Goal: Use online tool/utility: Use online tool/utility

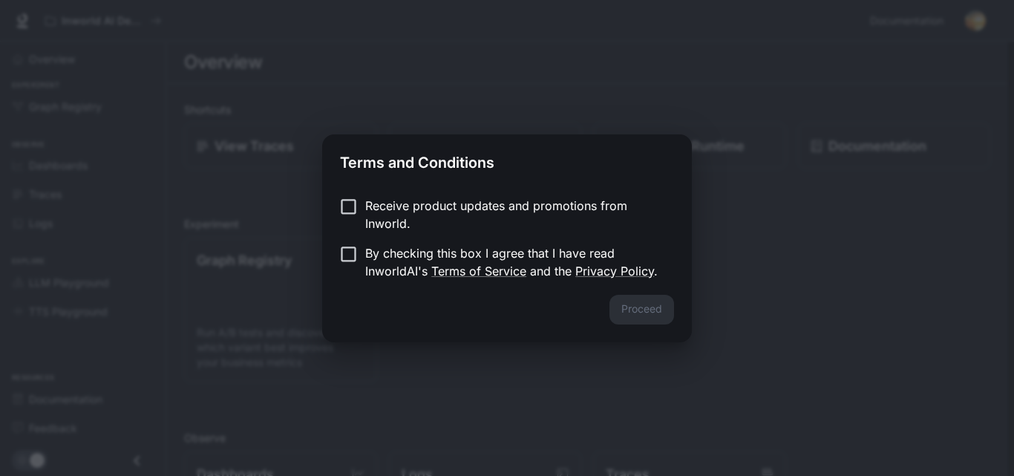
click at [556, 398] on div "Terms and Conditions Receive product updates and promotions from Inworld. By ch…" at bounding box center [507, 238] width 1014 height 476
click at [370, 216] on p "Receive product updates and promotions from Inworld." at bounding box center [513, 215] width 297 height 36
click at [367, 266] on p "By checking this box I agree that I have read InworldAI's Terms of Service and …" at bounding box center [513, 262] width 297 height 36
click at [462, 199] on p "Receive product updates and promotions from Inworld." at bounding box center [513, 215] width 297 height 36
click at [630, 318] on button "Proceed" at bounding box center [641, 310] width 65 height 30
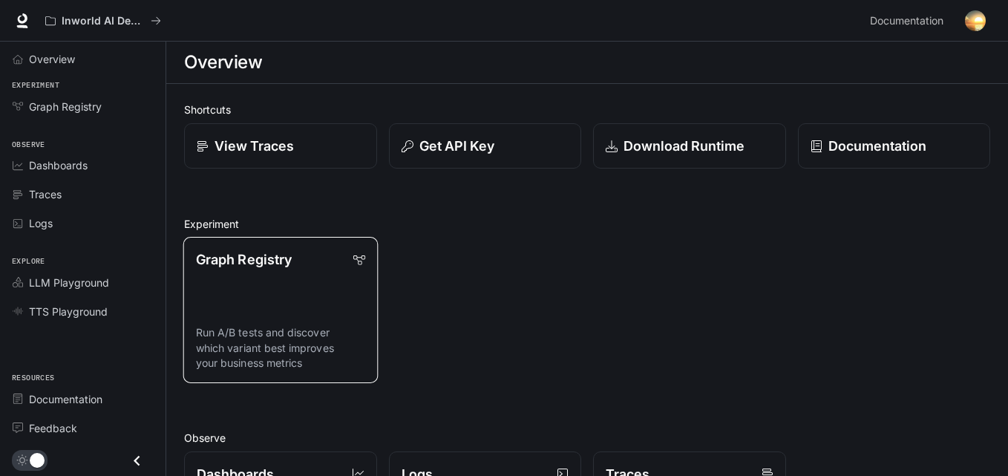
click at [321, 332] on p "Run A/B tests and discover which variant best improves your business metrics" at bounding box center [280, 347] width 169 height 45
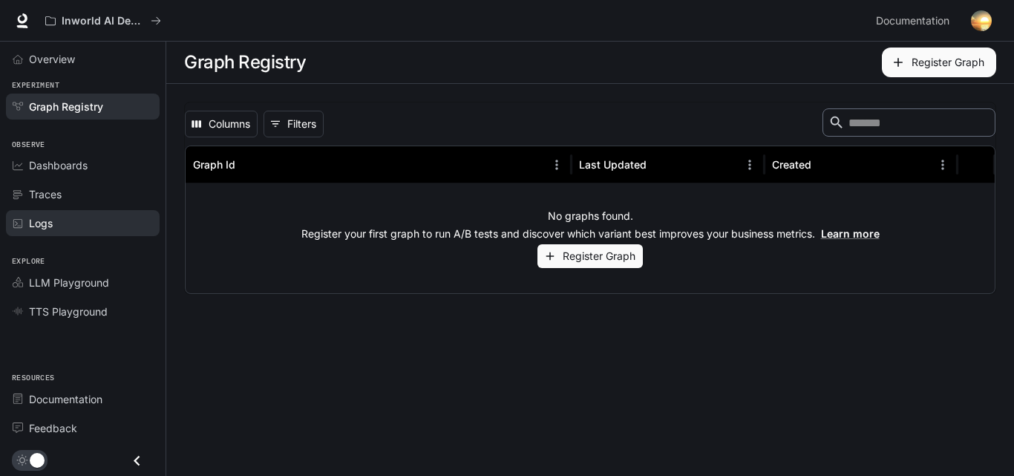
click at [97, 221] on div "Logs" at bounding box center [91, 223] width 124 height 16
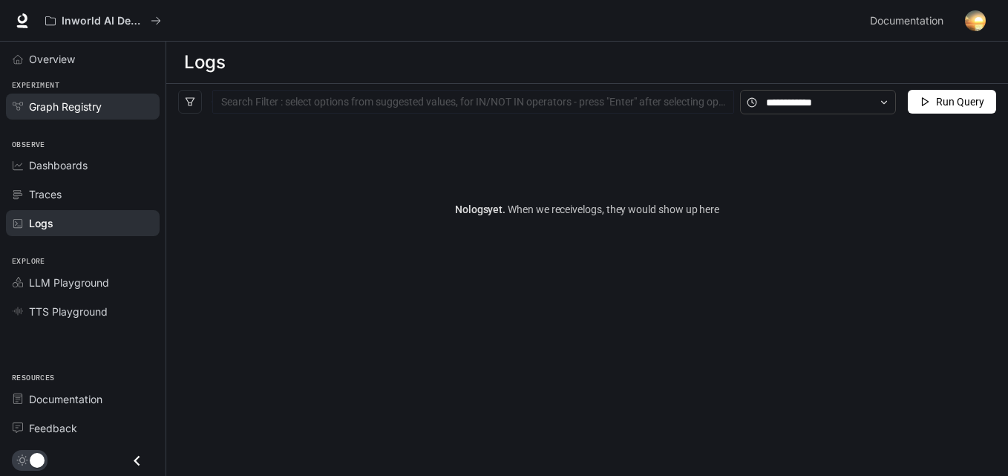
click at [91, 114] on link "Graph Registry" at bounding box center [83, 106] width 154 height 26
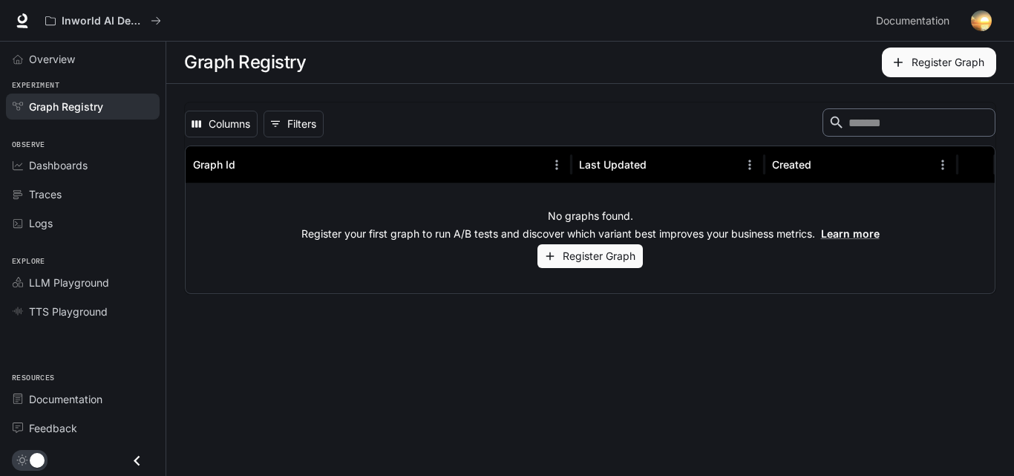
click at [583, 266] on button "Register Graph" at bounding box center [589, 256] width 105 height 24
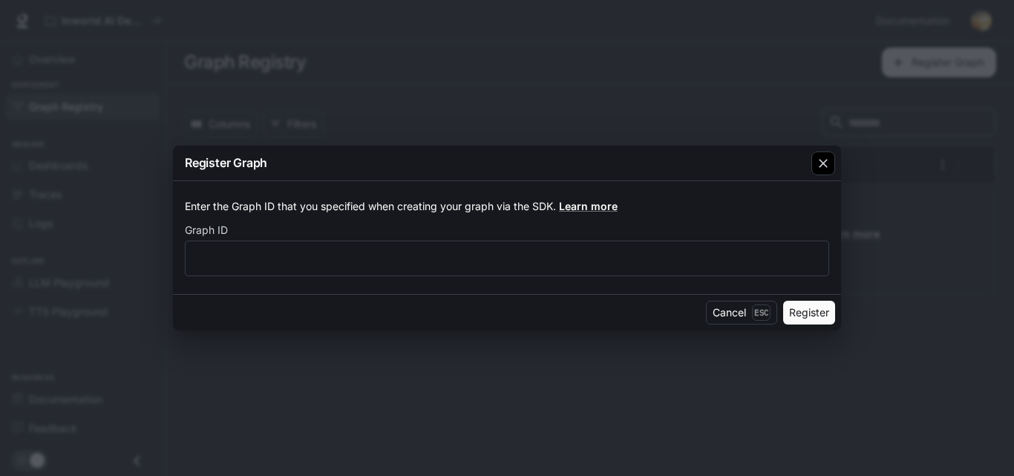
click at [834, 157] on div "button" at bounding box center [823, 163] width 24 height 24
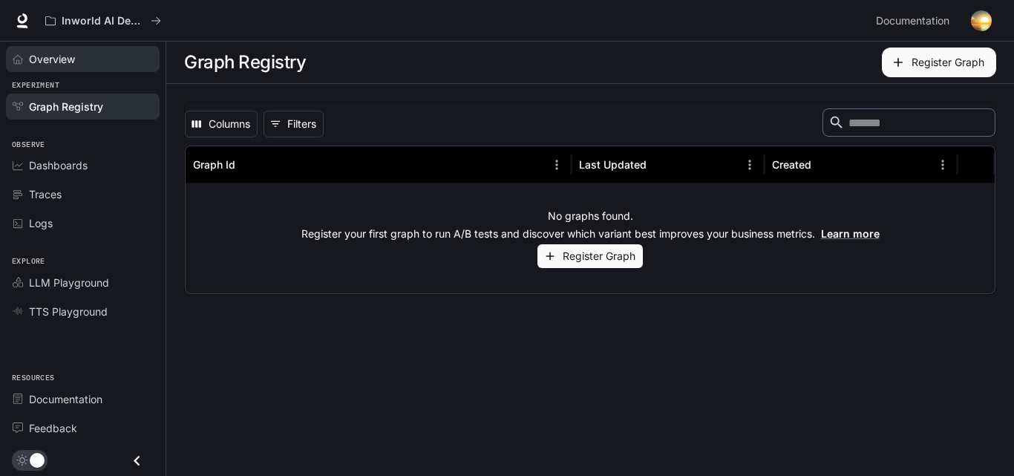
click at [62, 61] on span "Overview" at bounding box center [52, 59] width 46 height 16
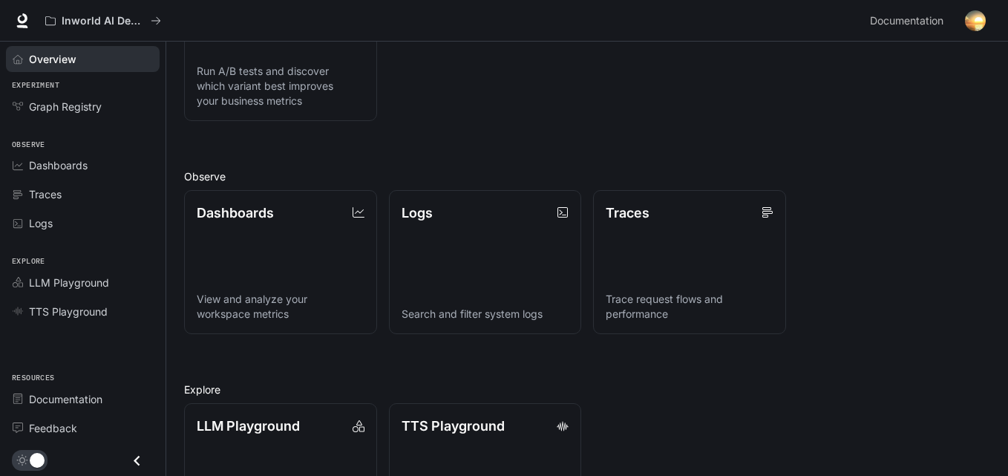
scroll to position [351, 0]
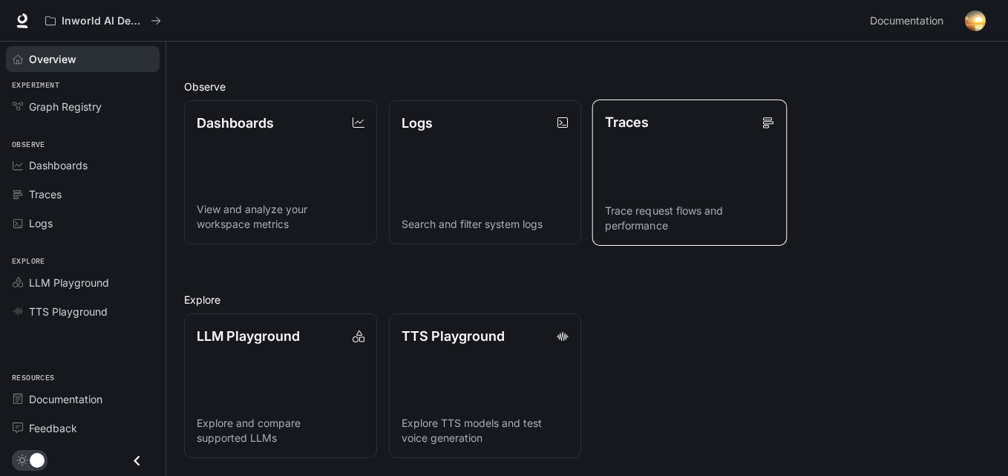
click at [686, 168] on link "Traces Trace request flows and performance" at bounding box center [689, 172] width 194 height 146
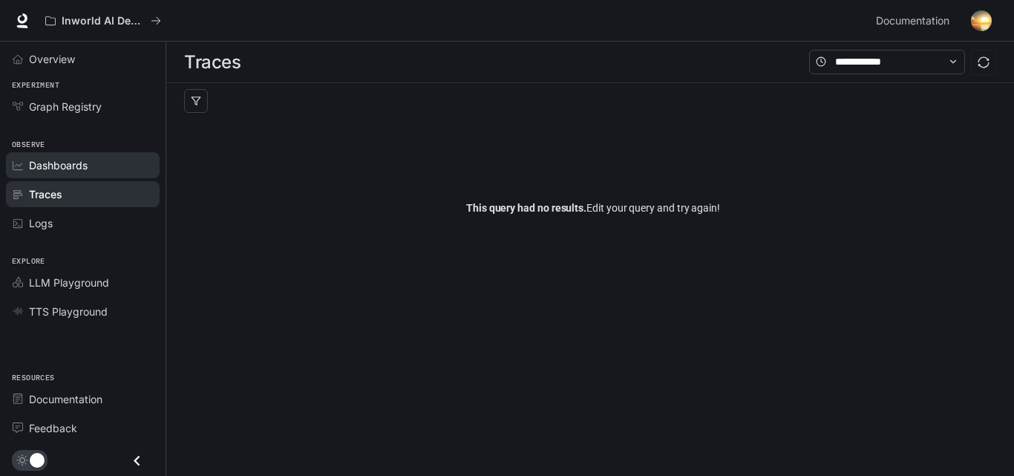
click at [49, 177] on link "Dashboards" at bounding box center [83, 165] width 154 height 26
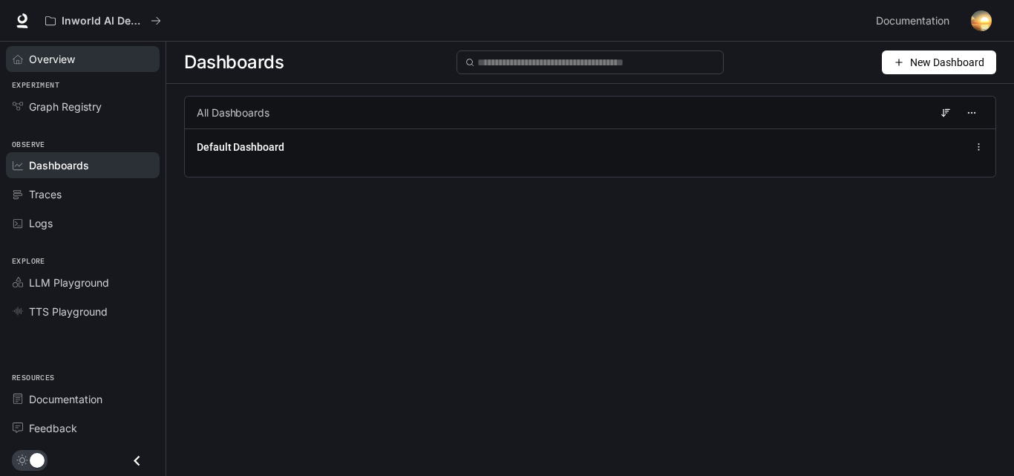
click at [99, 54] on div "Overview" at bounding box center [91, 59] width 124 height 16
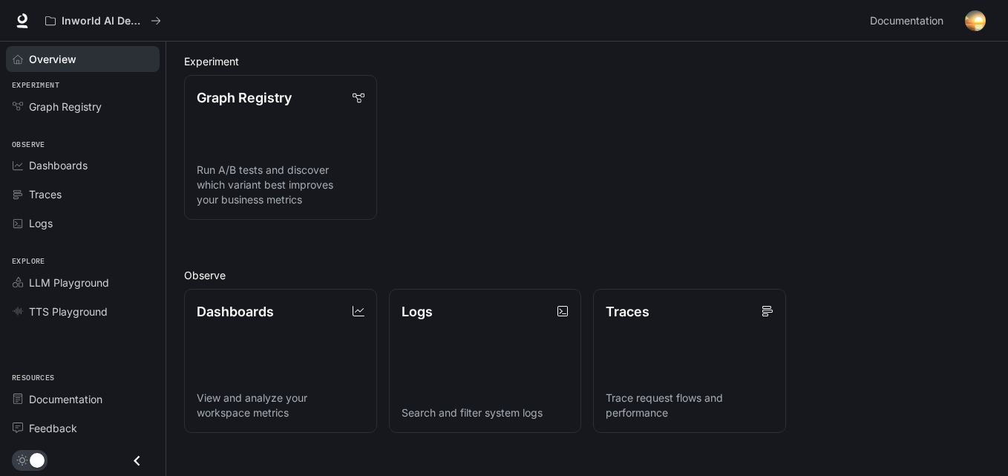
scroll to position [168, 0]
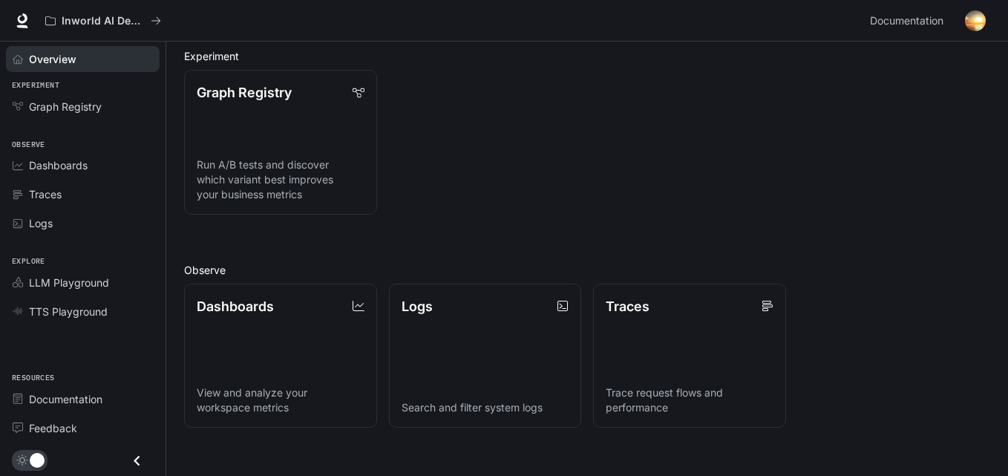
click at [978, 27] on img "button" at bounding box center [975, 20] width 21 height 21
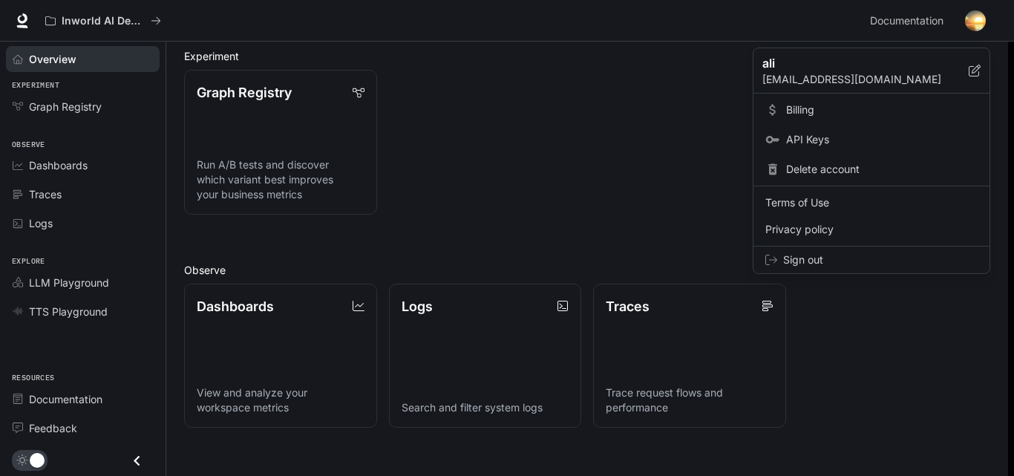
click at [969, 22] on div at bounding box center [507, 238] width 1014 height 476
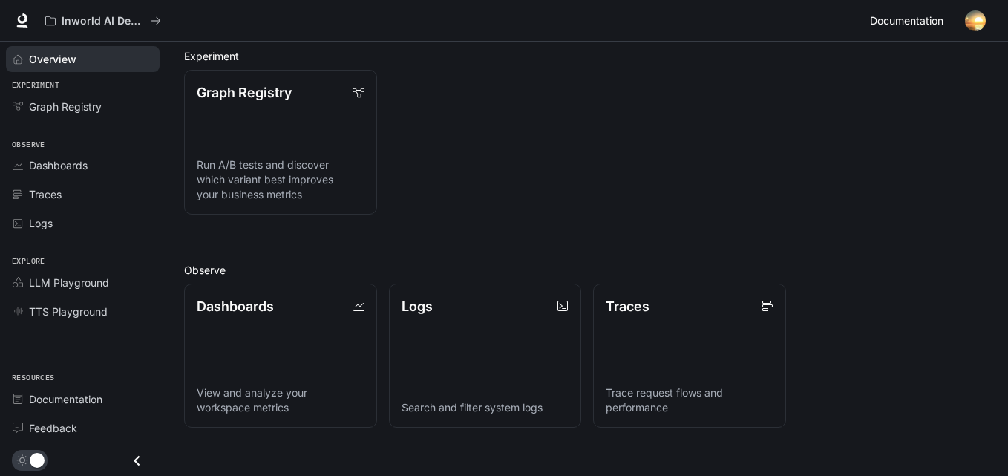
click at [917, 12] on span "Documentation" at bounding box center [906, 21] width 73 height 19
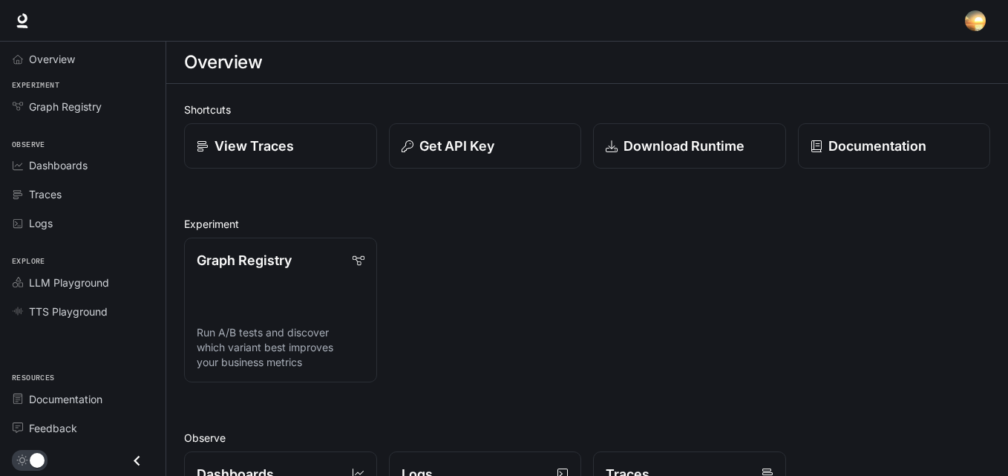
scroll to position [168, 0]
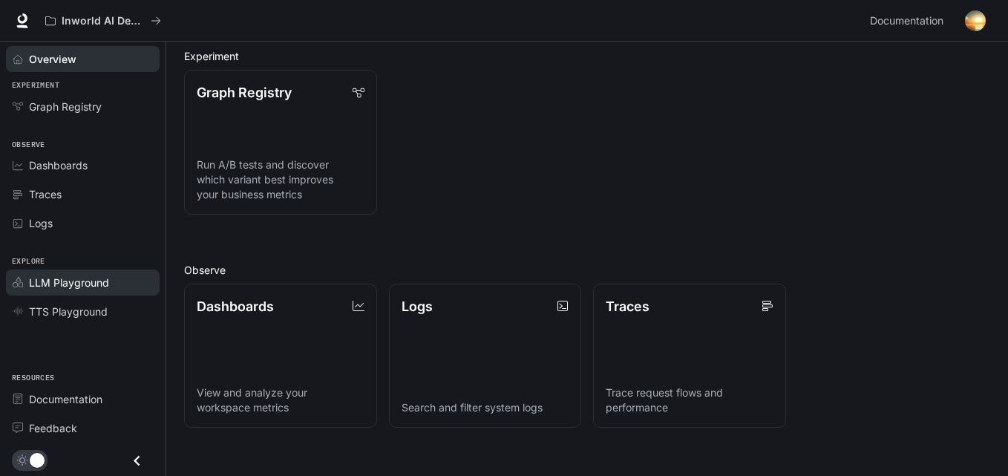
click at [92, 286] on span "LLM Playground" at bounding box center [69, 283] width 80 height 16
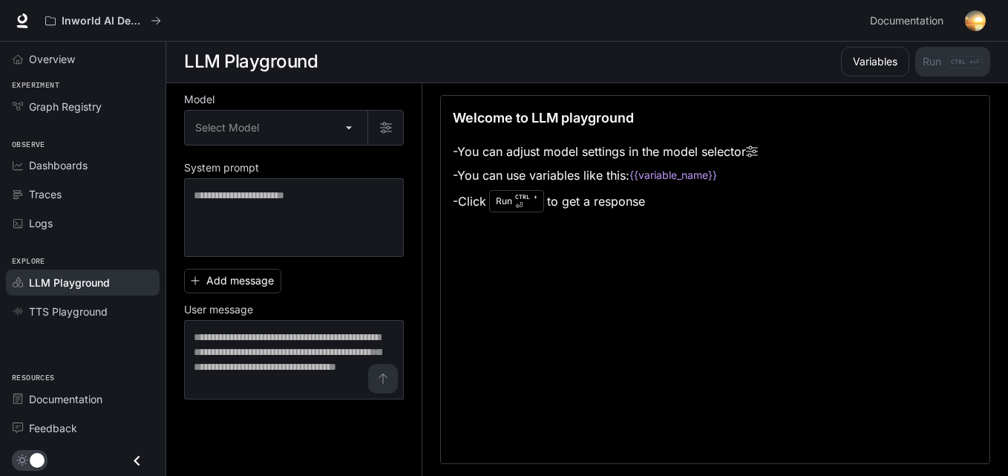
scroll to position [1, 0]
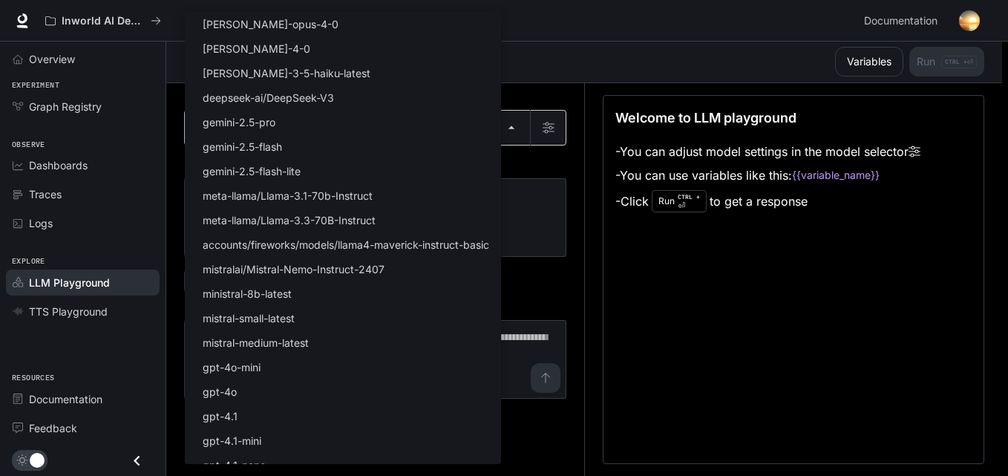
click at [488, 114] on body "Skip to main content Inworld AI Demos Documentation Documentation Portal Overvi…" at bounding box center [504, 237] width 1008 height 476
drag, startPoint x: 485, startPoint y: 128, endPoint x: 716, endPoint y: 281, distance: 277.4
click at [716, 281] on div "Select Model [PERSON_NAME]-opus-4-0 [PERSON_NAME]-4-0 [PERSON_NAME]-3-5-haiku-l…" at bounding box center [507, 238] width 1014 height 476
click at [663, 268] on div at bounding box center [507, 238] width 1014 height 476
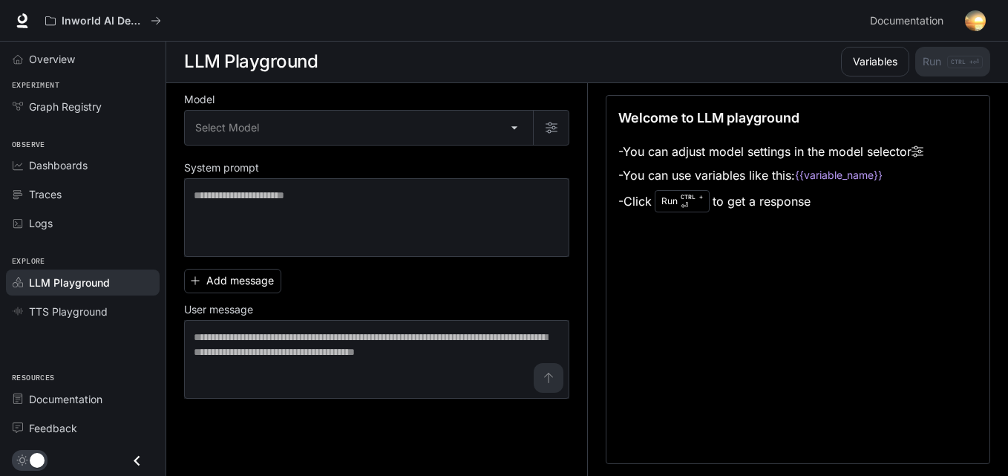
click at [672, 207] on div "Run CTRL + ⏎" at bounding box center [681, 201] width 55 height 22
click at [692, 204] on p "CTRL + ⏎" at bounding box center [691, 201] width 22 height 18
